Goal: Task Accomplishment & Management: Manage account settings

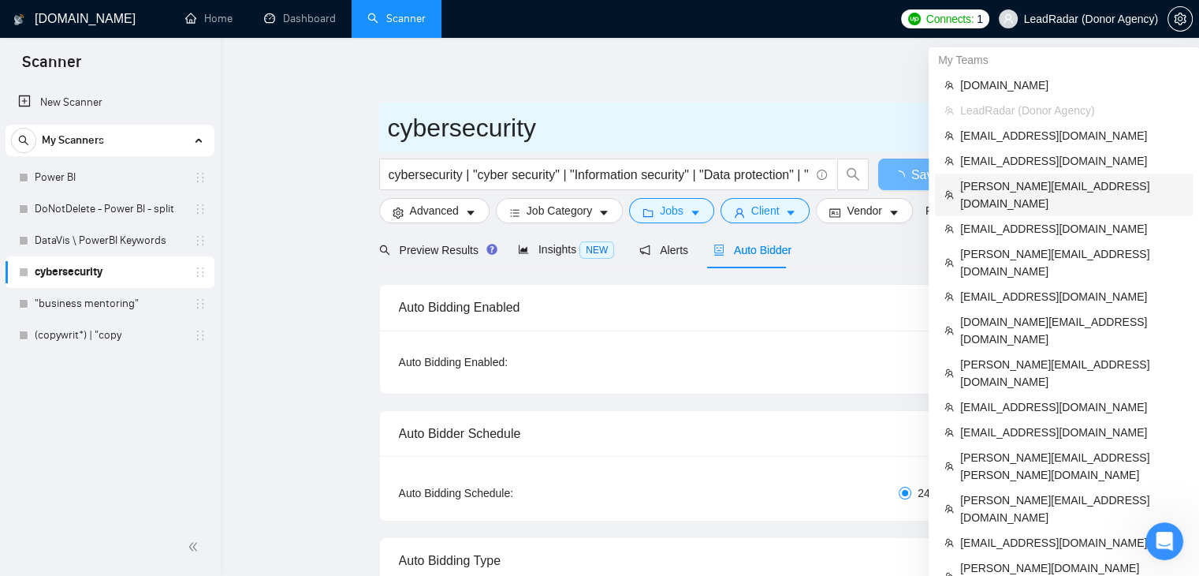
drag, startPoint x: 1019, startPoint y: 192, endPoint x: 429, endPoint y: 106, distance: 596.0
click at [1019, 192] on span "[PERSON_NAME][EMAIL_ADDRESS][DOMAIN_NAME]" at bounding box center [1071, 194] width 223 height 35
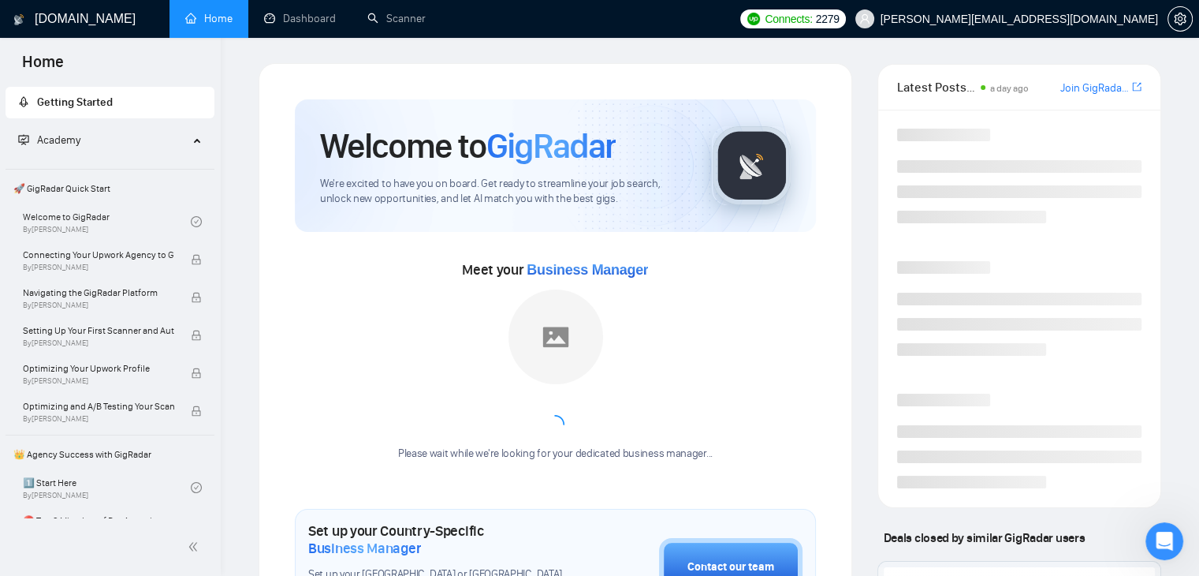
click at [193, 12] on link "Home" at bounding box center [208, 18] width 47 height 13
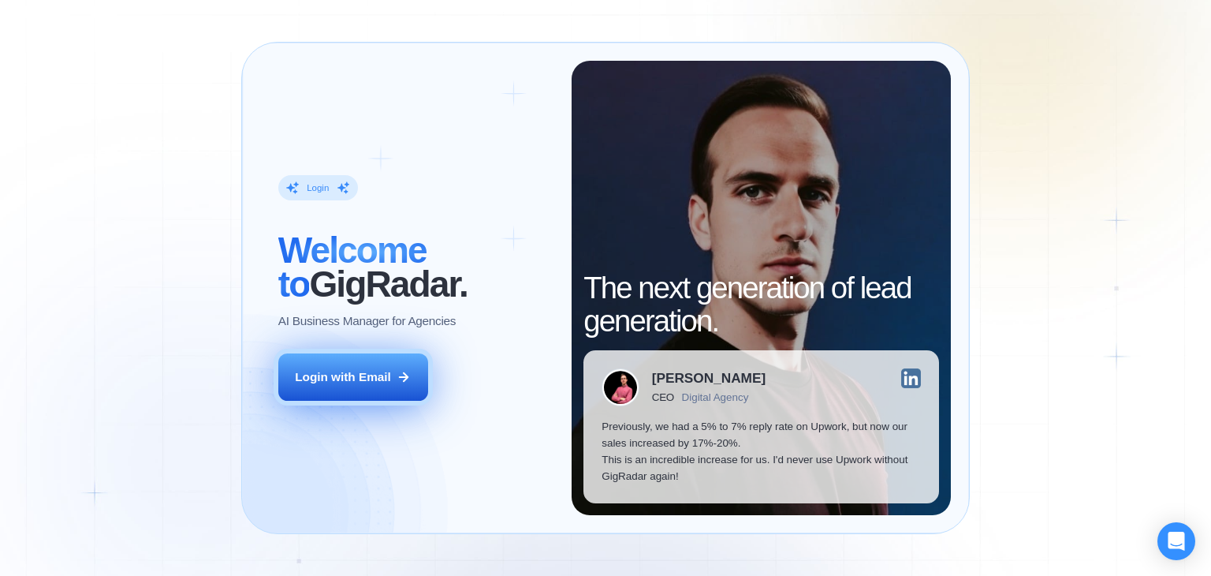
click at [304, 362] on button "Login with Email" at bounding box center [353, 376] width 150 height 47
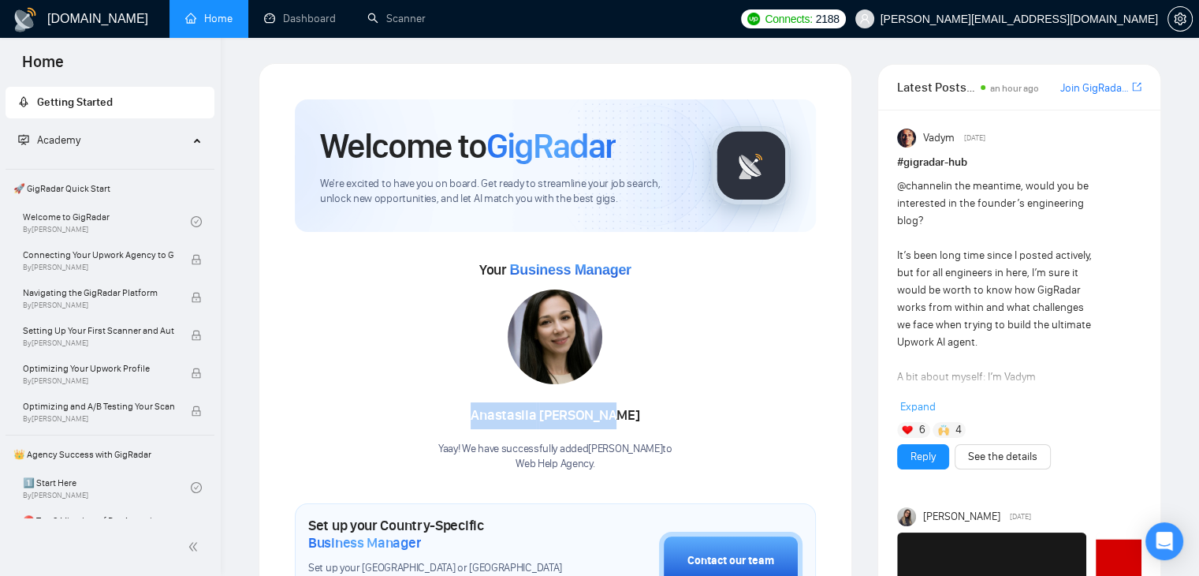
drag, startPoint x: 475, startPoint y: 412, endPoint x: 668, endPoint y: 427, distance: 193.0
click at [668, 427] on div "Anastasiia Shevchenko" at bounding box center [555, 415] width 234 height 27
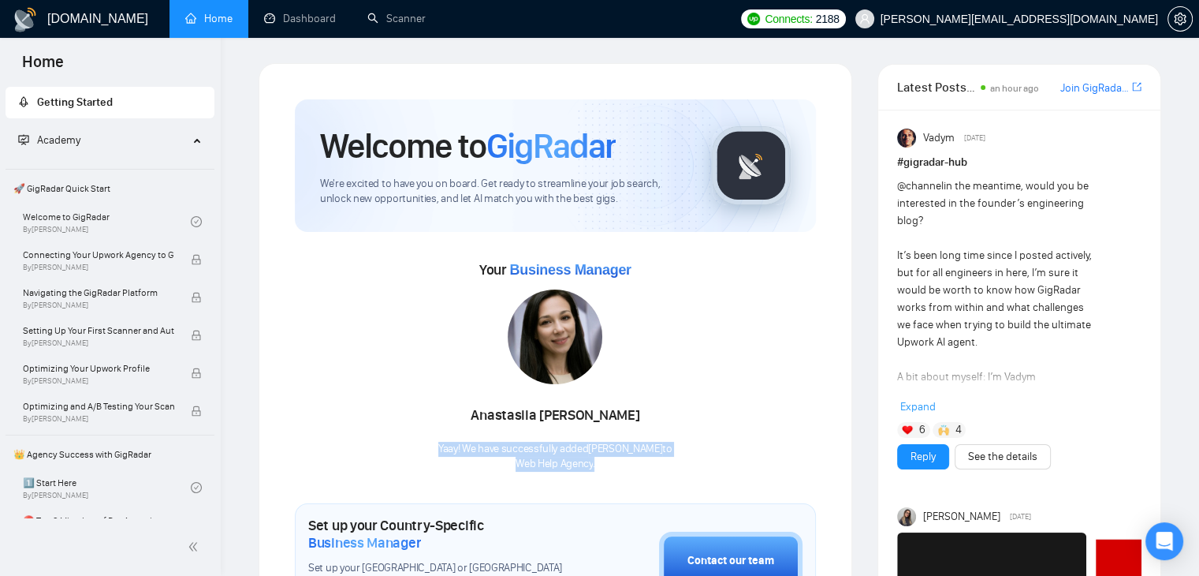
drag, startPoint x: 420, startPoint y: 449, endPoint x: 602, endPoint y: 478, distance: 184.3
click at [377, 25] on link "Scanner" at bounding box center [396, 18] width 58 height 13
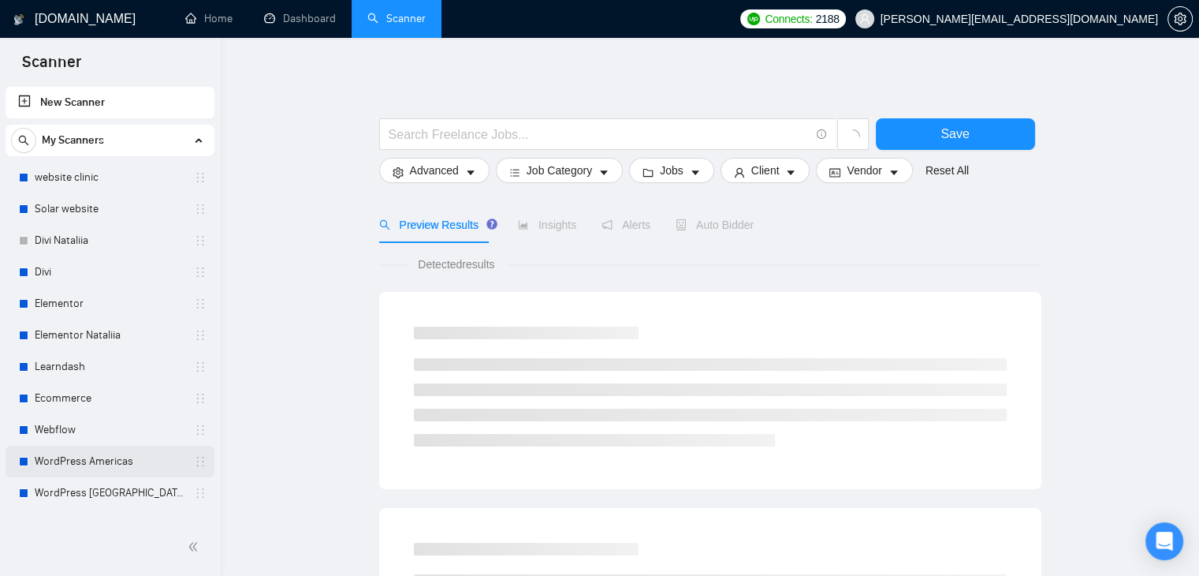
click at [117, 467] on link "WordPress Americas" at bounding box center [110, 462] width 150 height 32
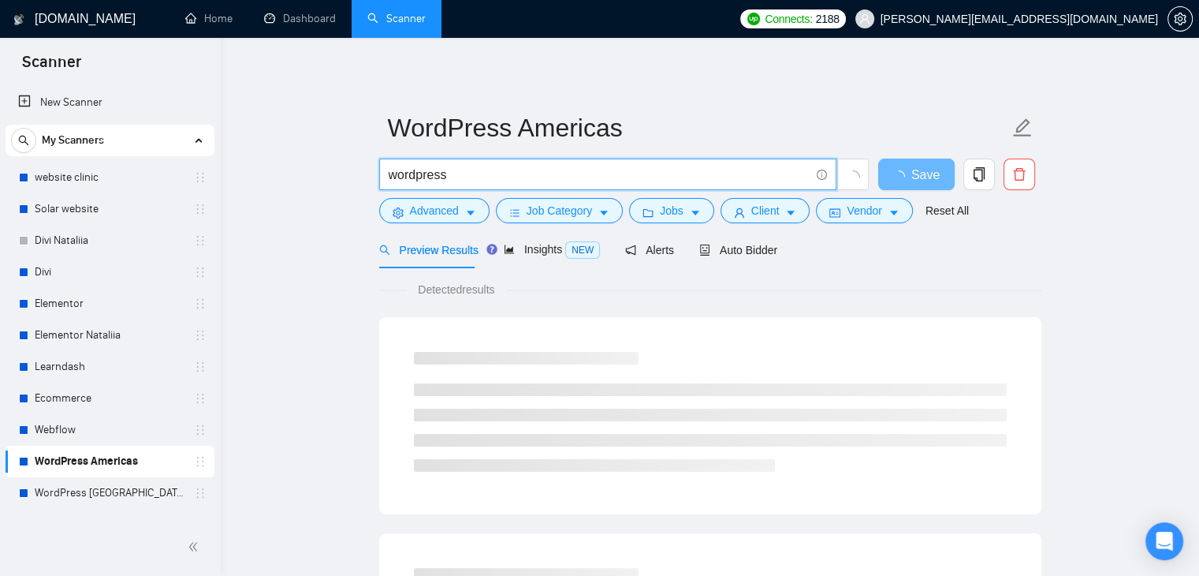
click at [480, 179] on input "wordpress" at bounding box center [599, 175] width 421 height 20
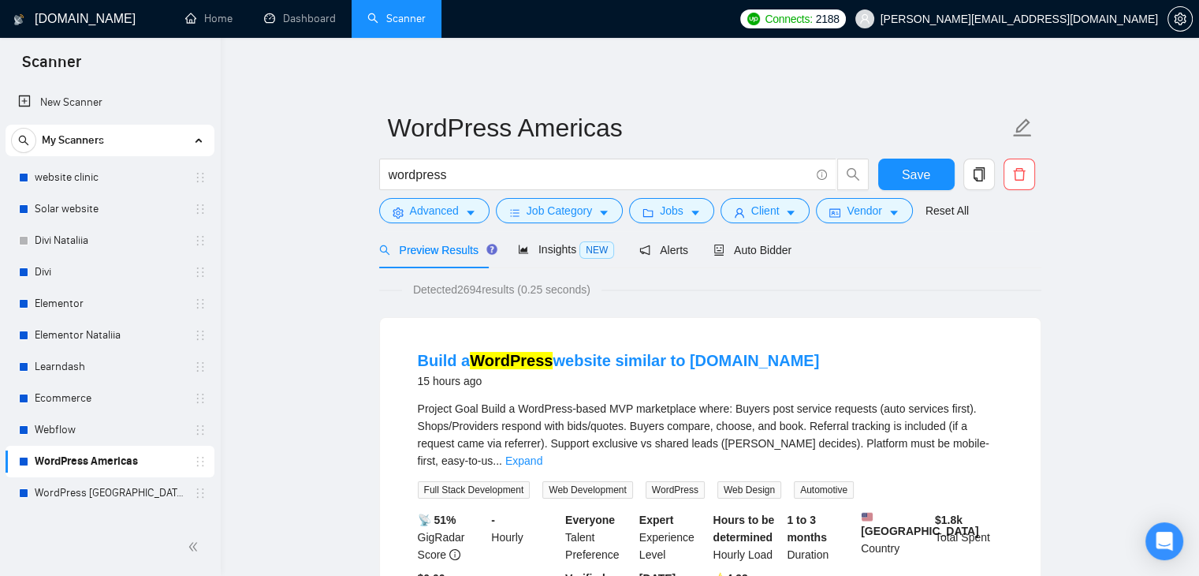
click at [810, 263] on div "Preview Results Insights NEW Alerts Auto Bidder" at bounding box center [710, 249] width 662 height 37
click at [723, 249] on span "Auto Bidder" at bounding box center [753, 250] width 78 height 13
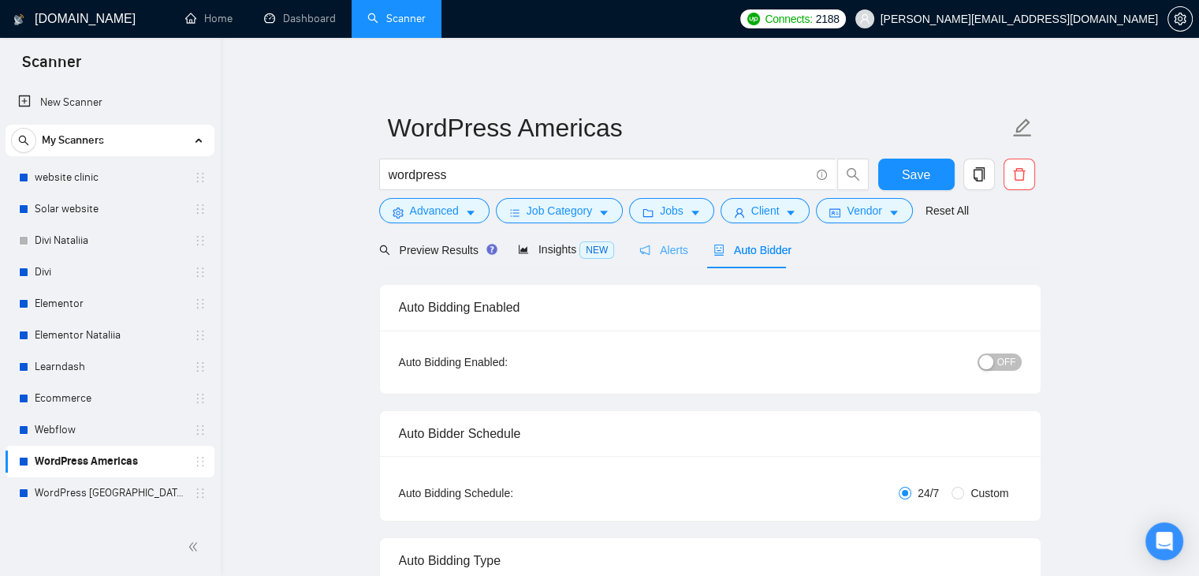
radio input "false"
radio input "true"
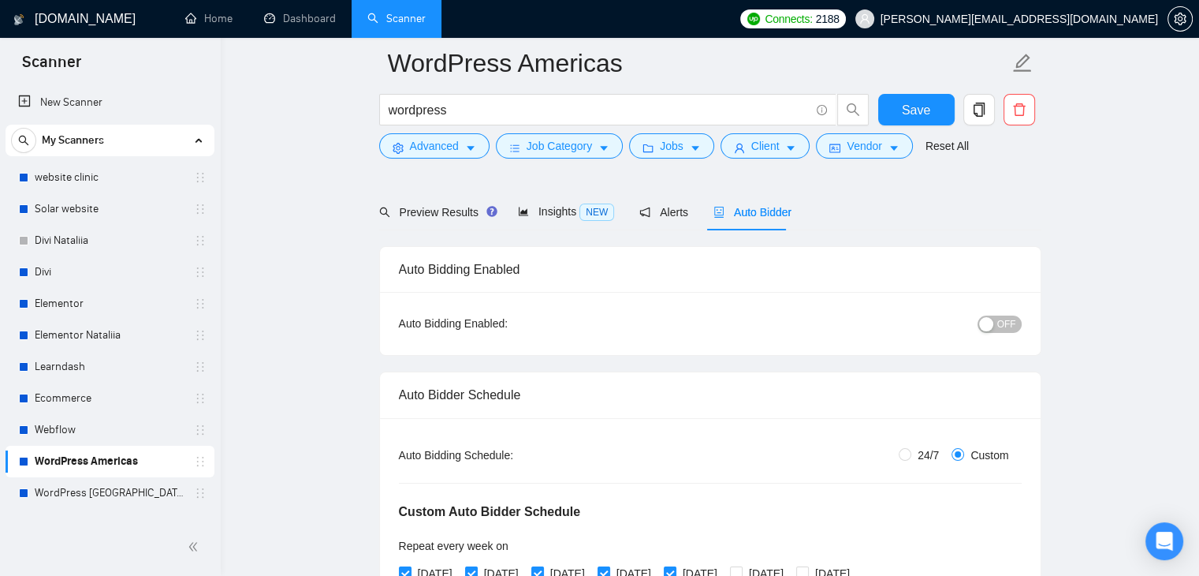
scroll to position [79, 0]
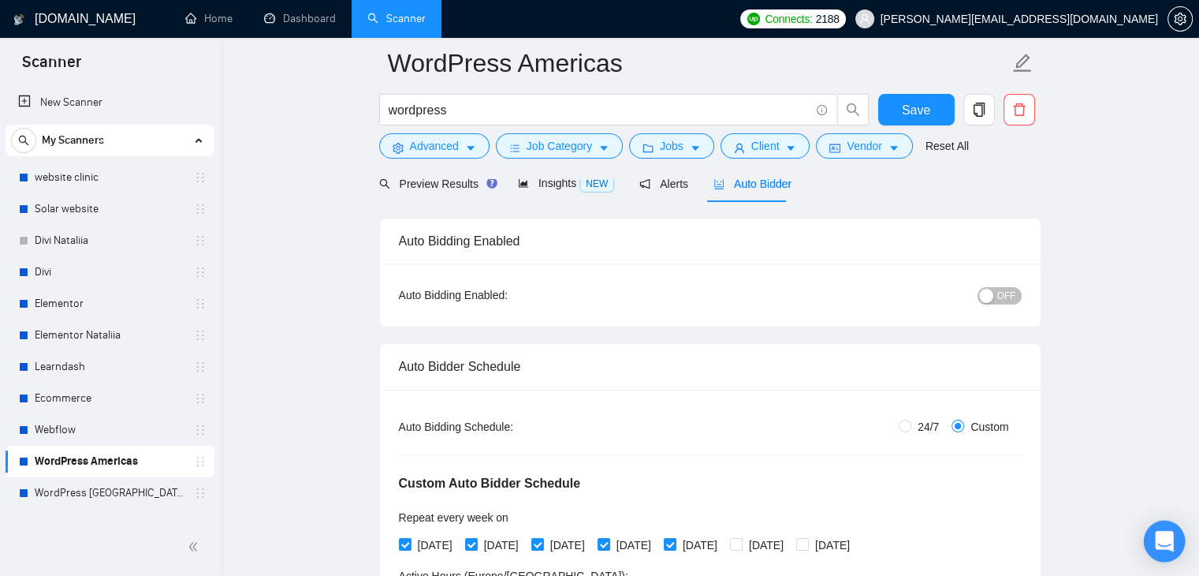
click at [1161, 532] on icon "Open Intercom Messenger" at bounding box center [1164, 541] width 18 height 21
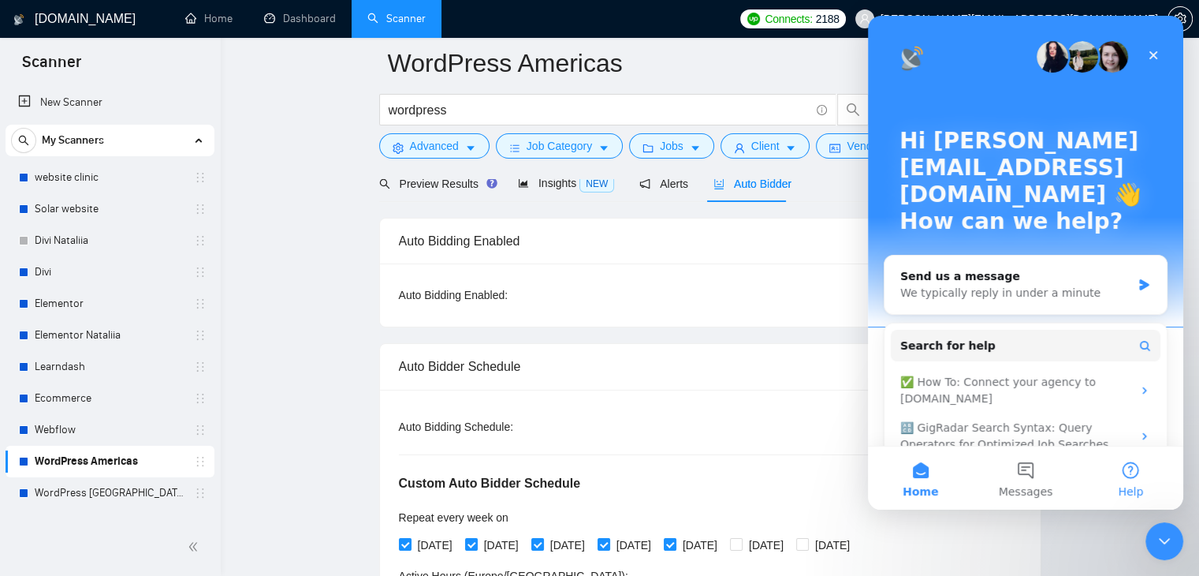
scroll to position [0, 0]
click at [1045, 477] on button "Messages" at bounding box center [1025, 477] width 105 height 63
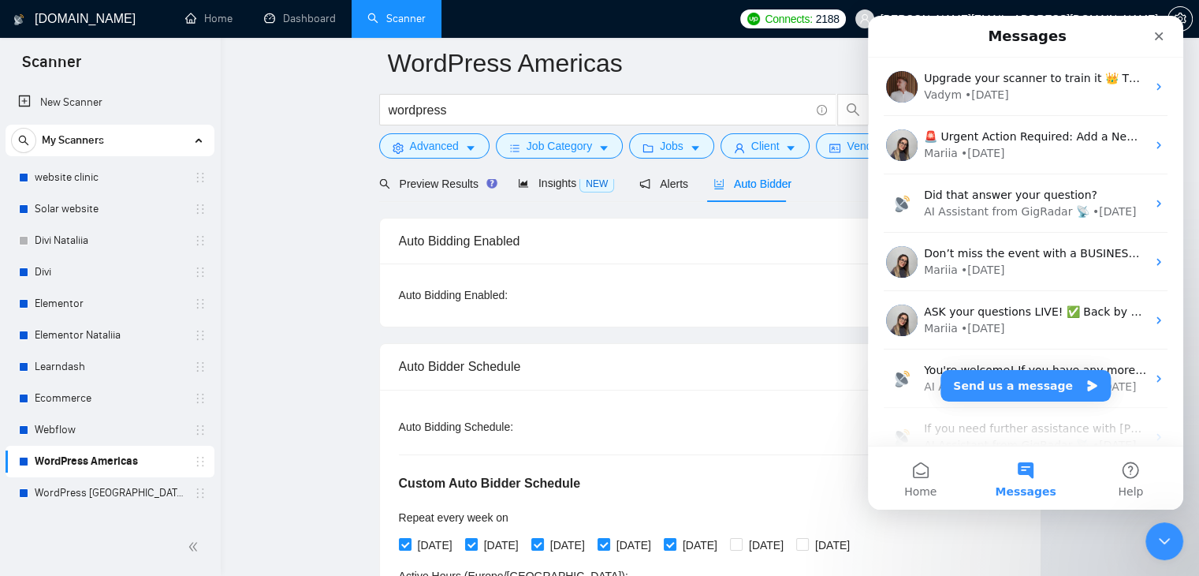
click at [807, 196] on div "Preview Results Insights NEW Alerts Auto Bidder" at bounding box center [710, 183] width 662 height 37
click at [1161, 32] on icon "Close" at bounding box center [1159, 36] width 13 height 13
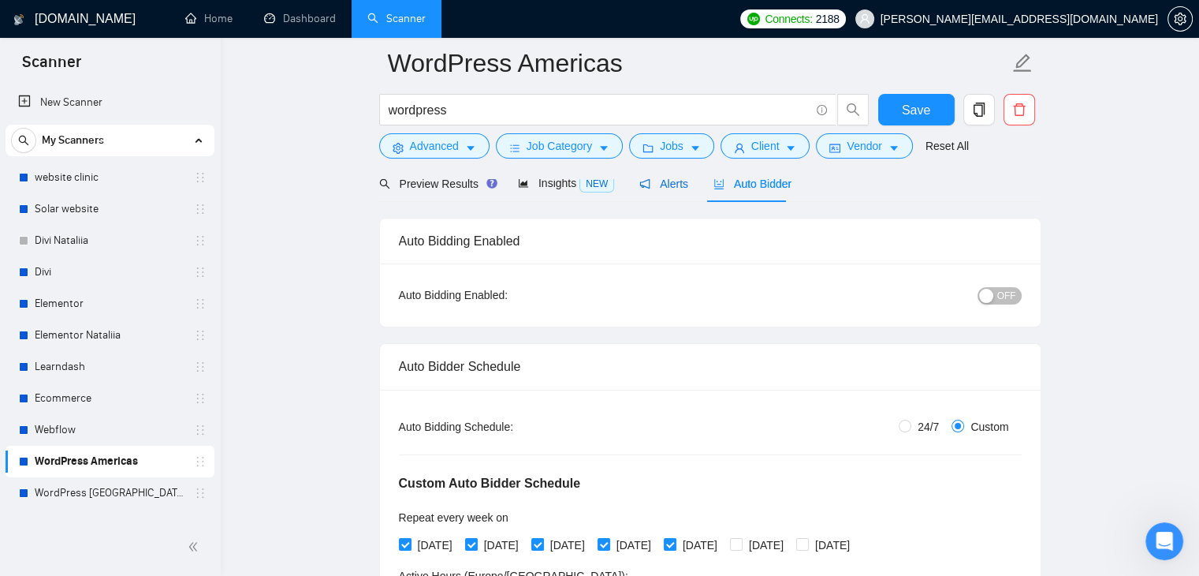
click at [643, 184] on span "Alerts" at bounding box center [663, 183] width 49 height 13
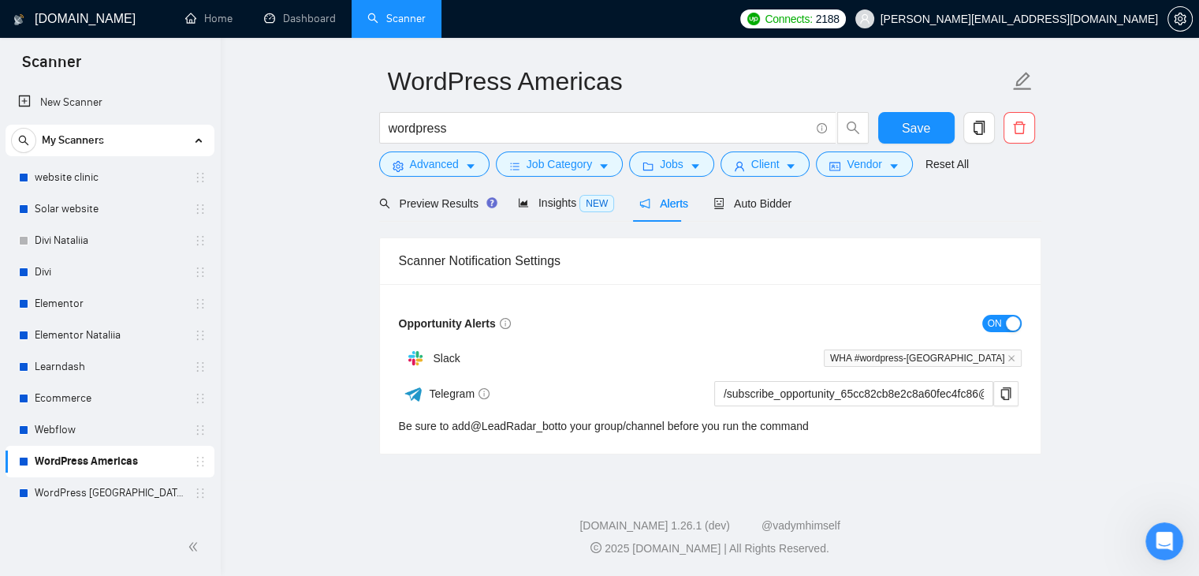
scroll to position [46, 0]
click at [450, 203] on span "Preview Results" at bounding box center [436, 204] width 114 height 13
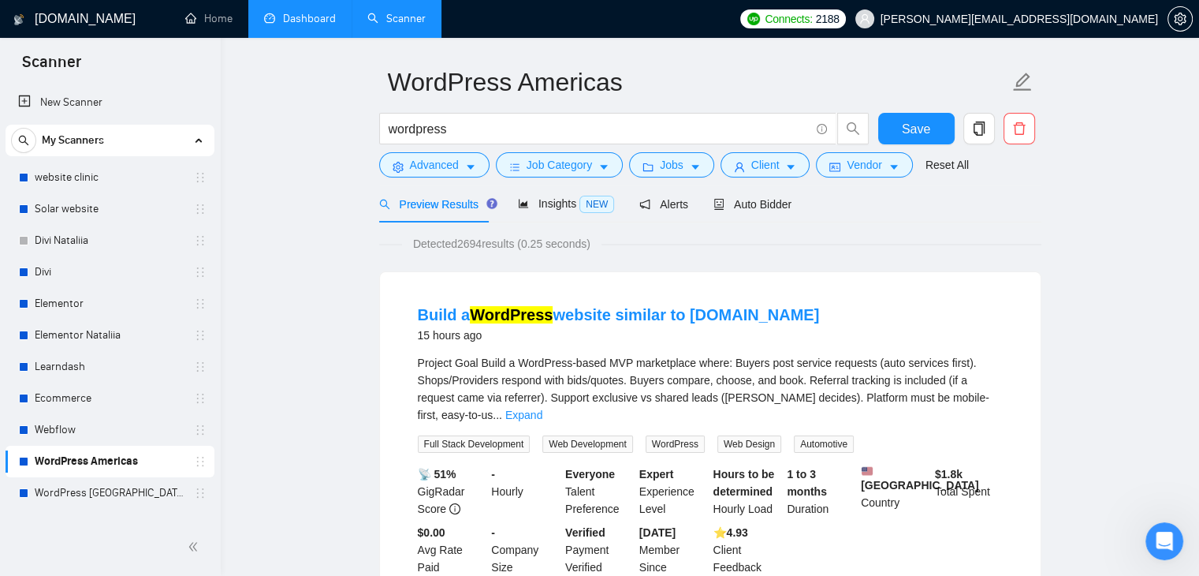
click at [302, 25] on link "Dashboard" at bounding box center [300, 18] width 72 height 13
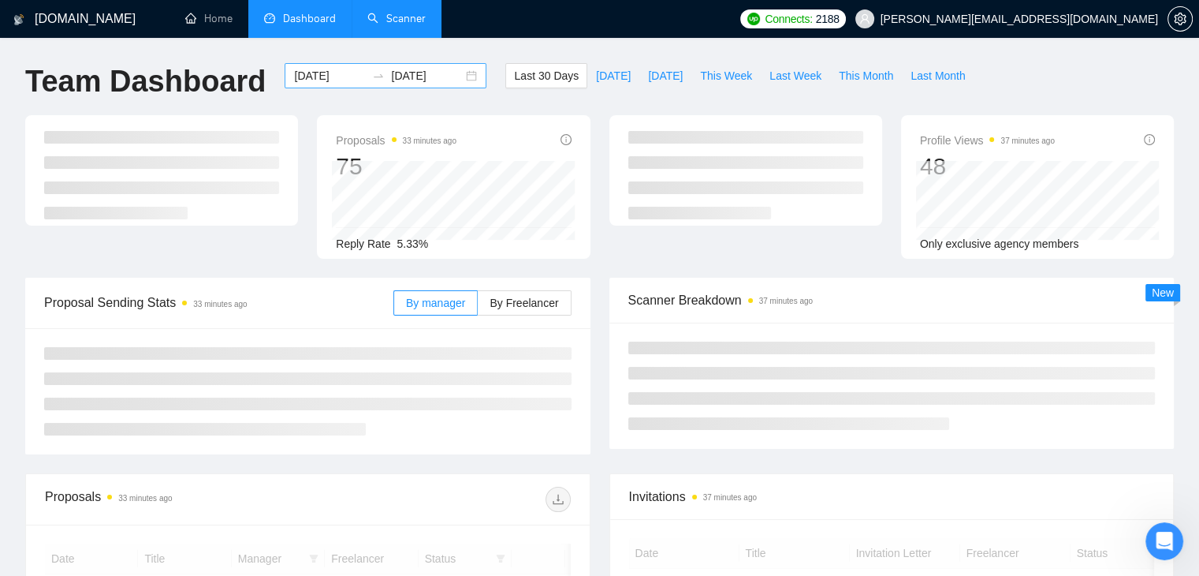
click at [315, 69] on input "2025-08-31" at bounding box center [330, 75] width 72 height 17
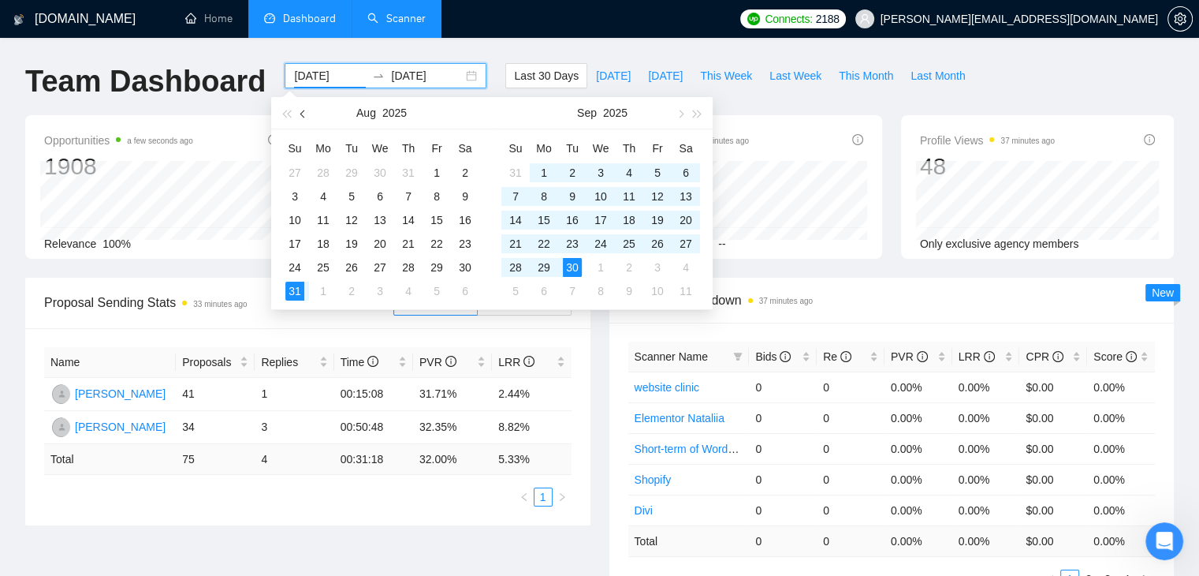
click at [300, 113] on button "button" at bounding box center [303, 113] width 17 height 32
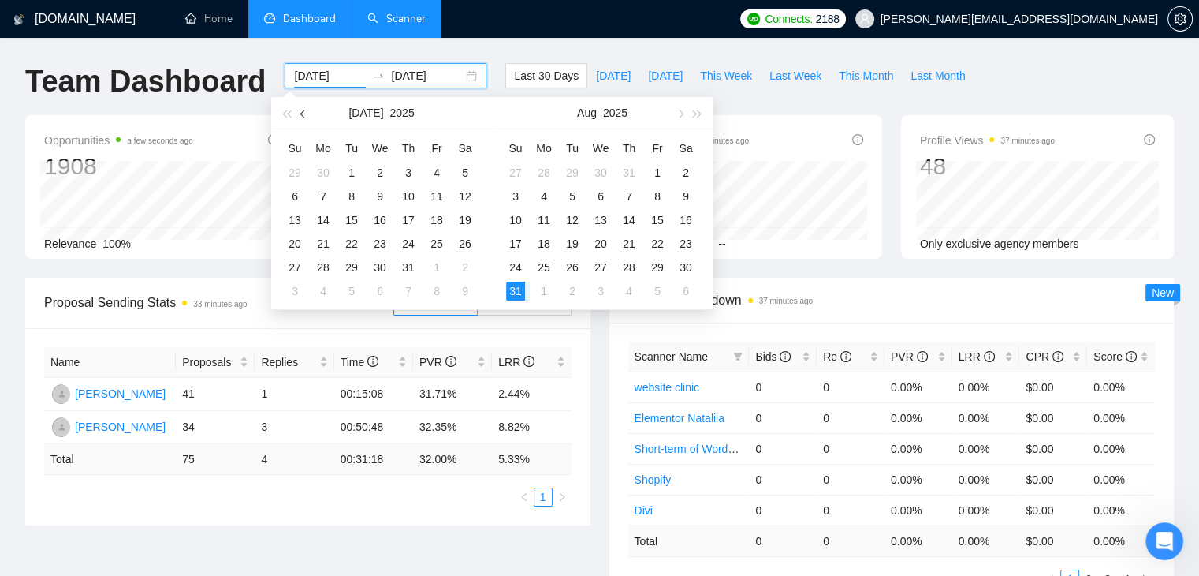
click at [300, 114] on button "button" at bounding box center [303, 113] width 17 height 32
click at [300, 114] on span "button" at bounding box center [304, 114] width 8 height 8
type input "2025-03-01"
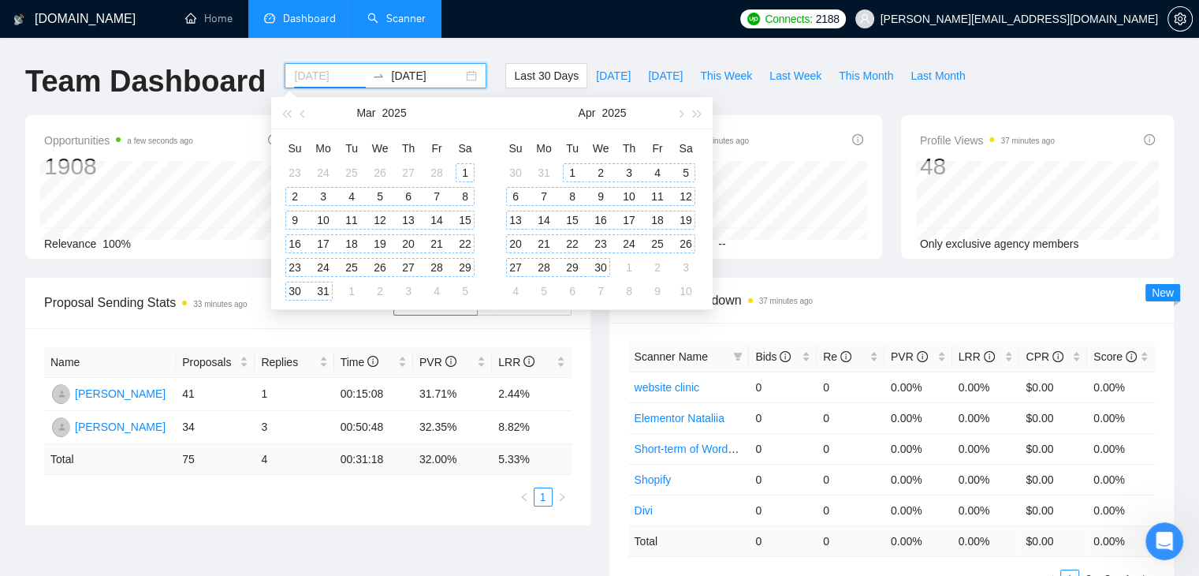
click at [466, 172] on div "1" at bounding box center [465, 172] width 19 height 19
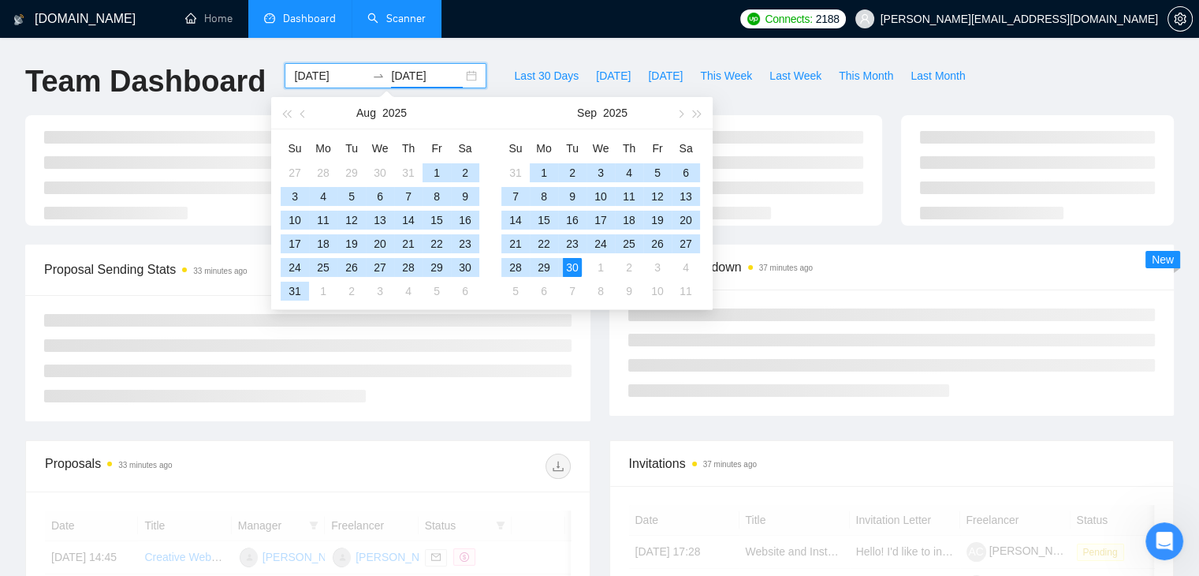
type input "2025-09-30"
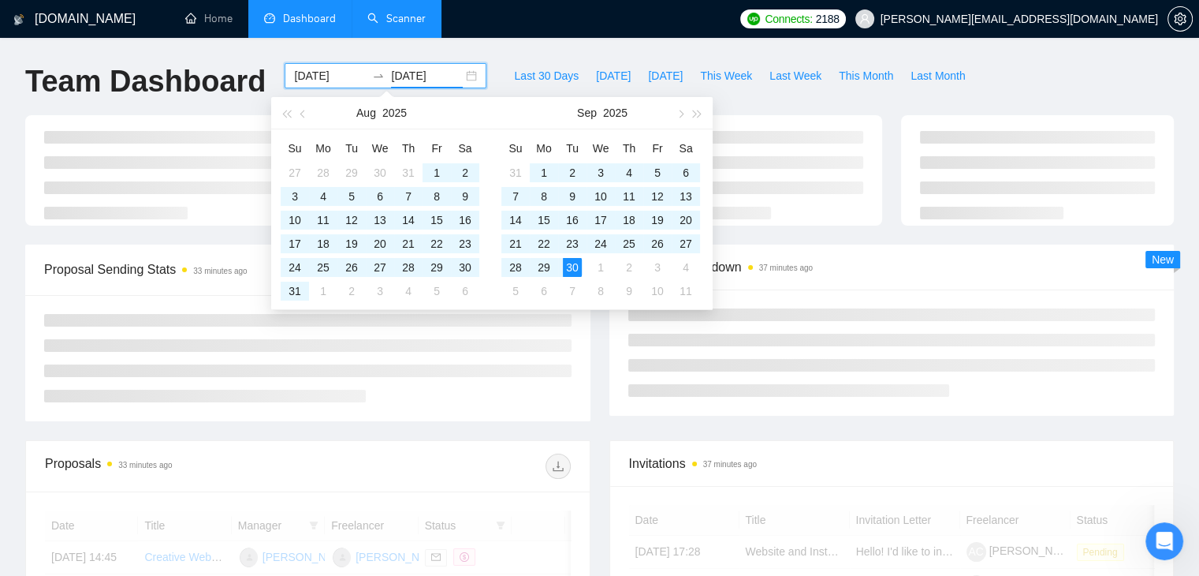
click at [863, 103] on div "Last 30 Days Today Yesterday This Week Last Week This Month Last Month" at bounding box center [739, 89] width 487 height 52
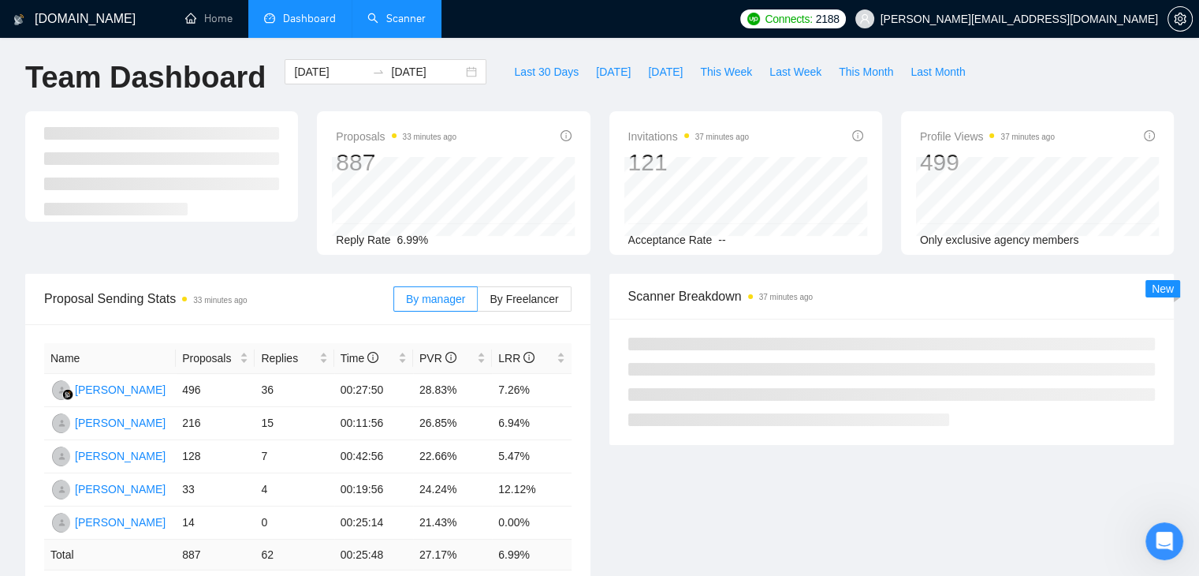
scroll to position [79, 0]
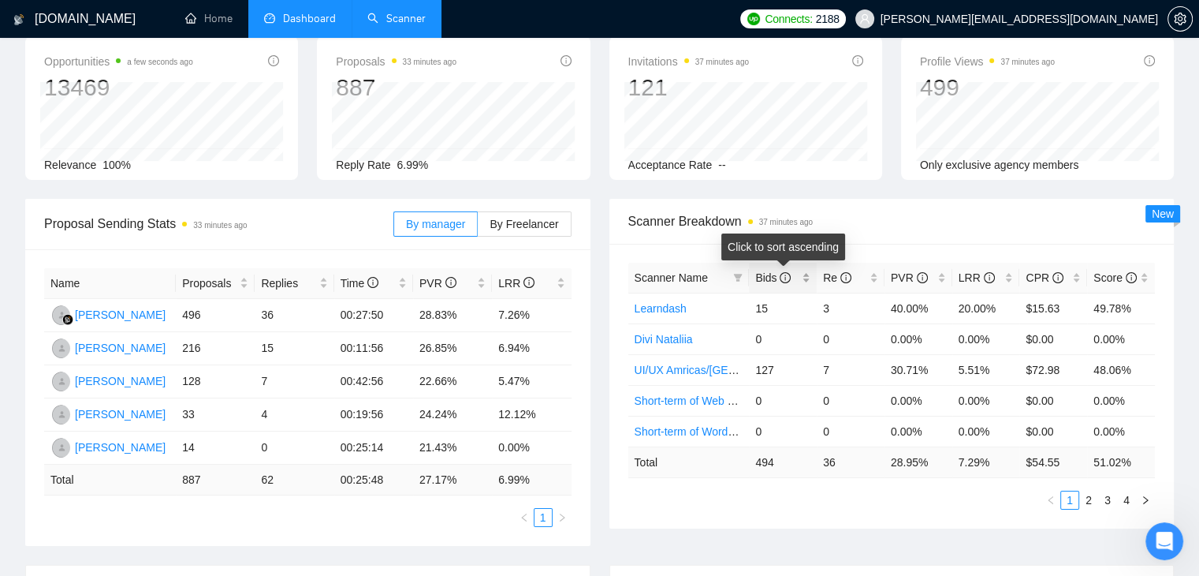
click at [804, 274] on div "Bids" at bounding box center [782, 277] width 55 height 17
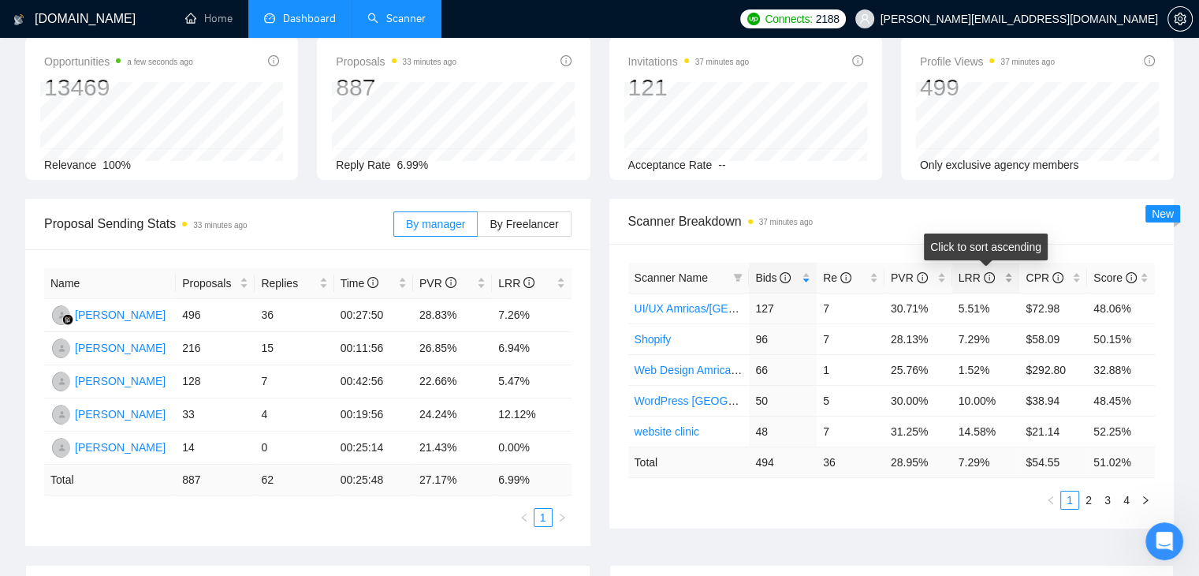
click at [1014, 282] on div "LRR" at bounding box center [986, 277] width 55 height 17
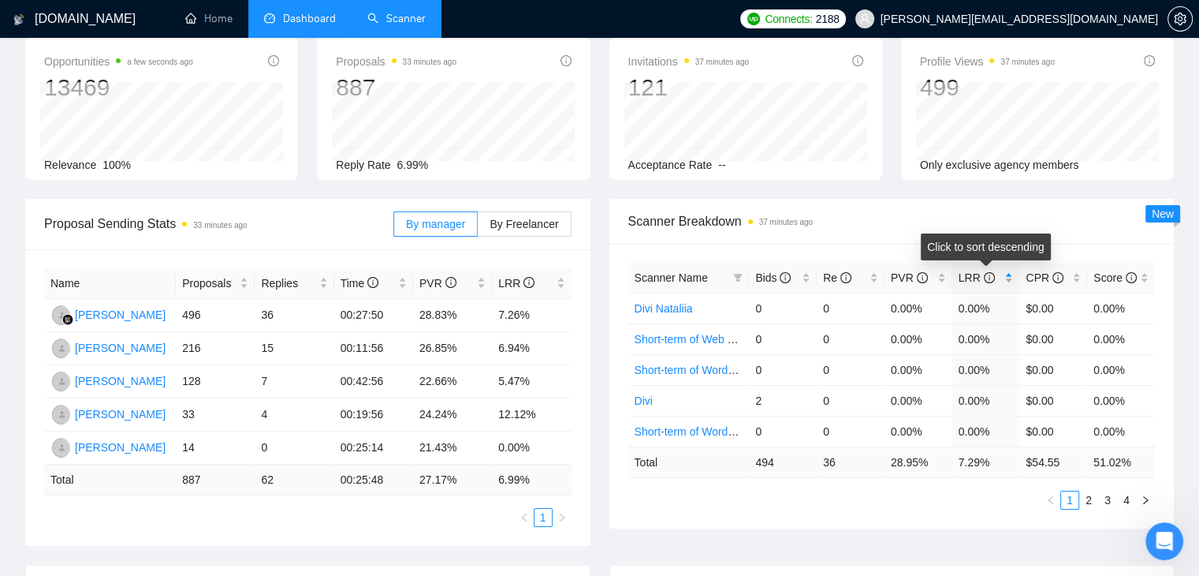
click at [1009, 281] on div "LRR" at bounding box center [986, 277] width 55 height 17
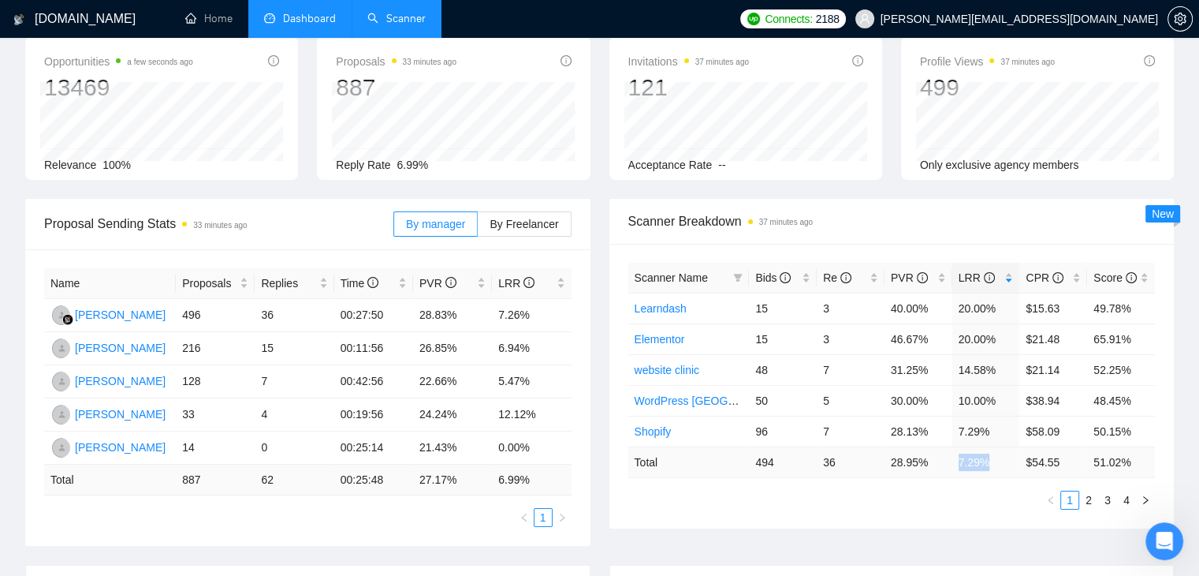
drag, startPoint x: 990, startPoint y: 464, endPoint x: 958, endPoint y: 460, distance: 32.7
click at [958, 459] on td "7.29 %" at bounding box center [987, 461] width 68 height 31
click at [867, 218] on span "Scanner Breakdown 37 minutes ago" at bounding box center [892, 221] width 528 height 20
